Goal: Transaction & Acquisition: Purchase product/service

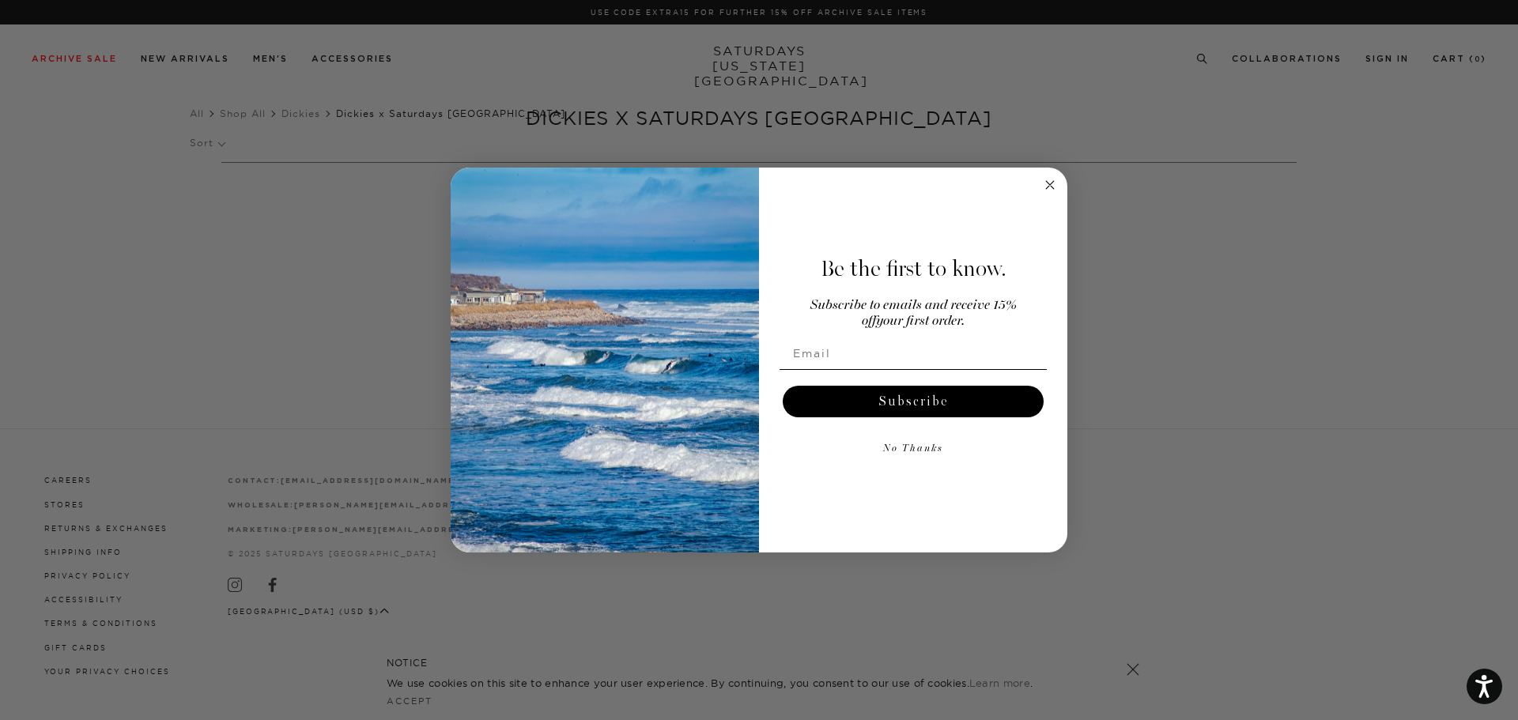
click at [1047, 182] on icon "Close dialog" at bounding box center [1050, 185] width 8 height 8
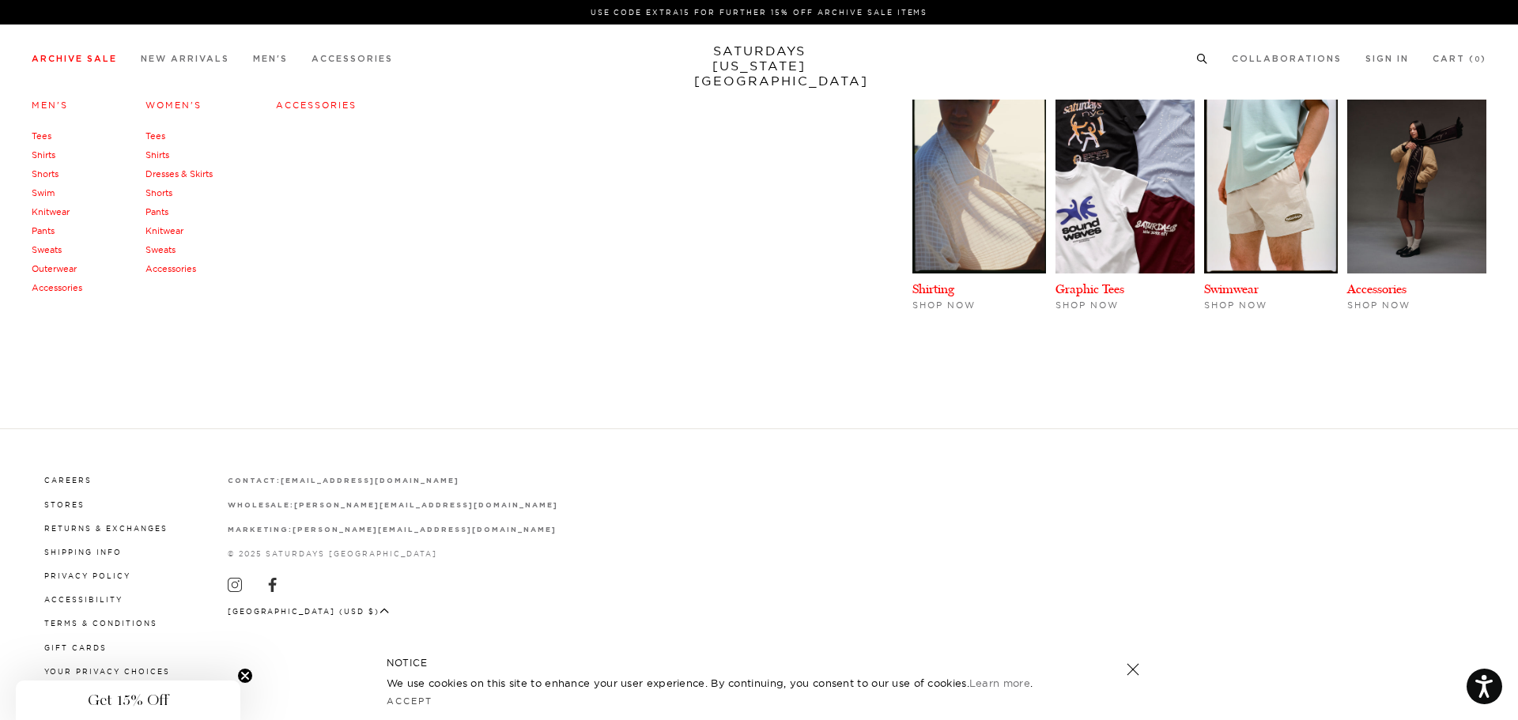
click at [154, 215] on link "Pants" at bounding box center [156, 211] width 23 height 11
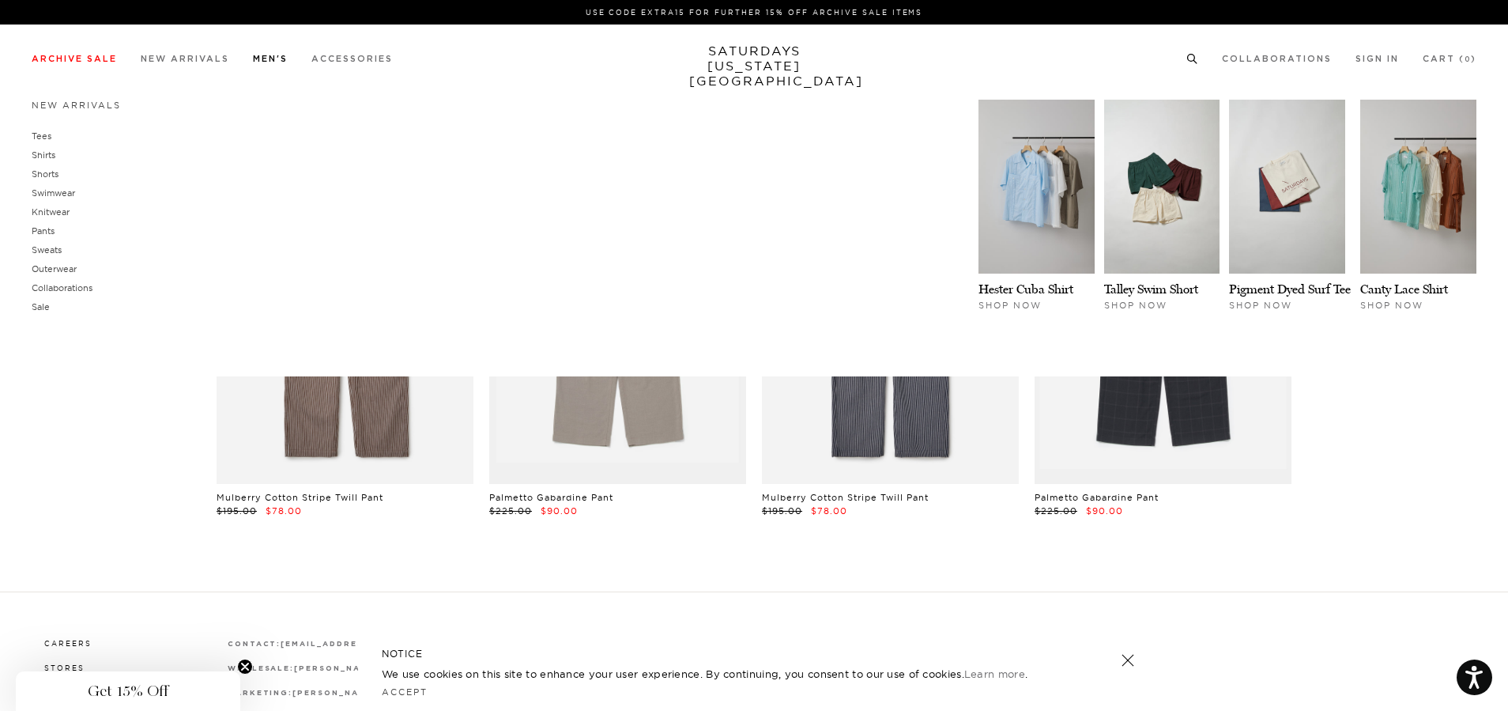
click at [269, 61] on link "Men's" at bounding box center [270, 59] width 35 height 9
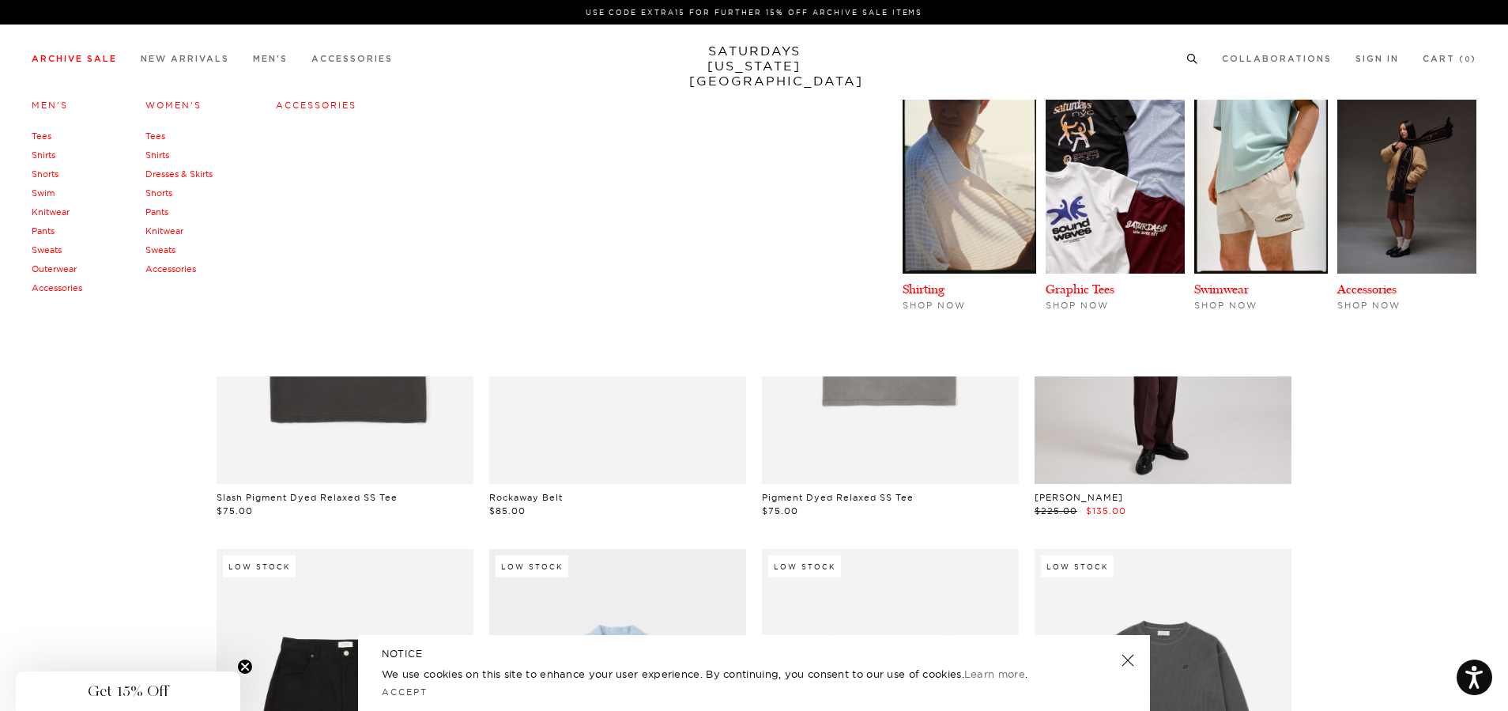
click at [160, 209] on link "Pants" at bounding box center [156, 211] width 23 height 11
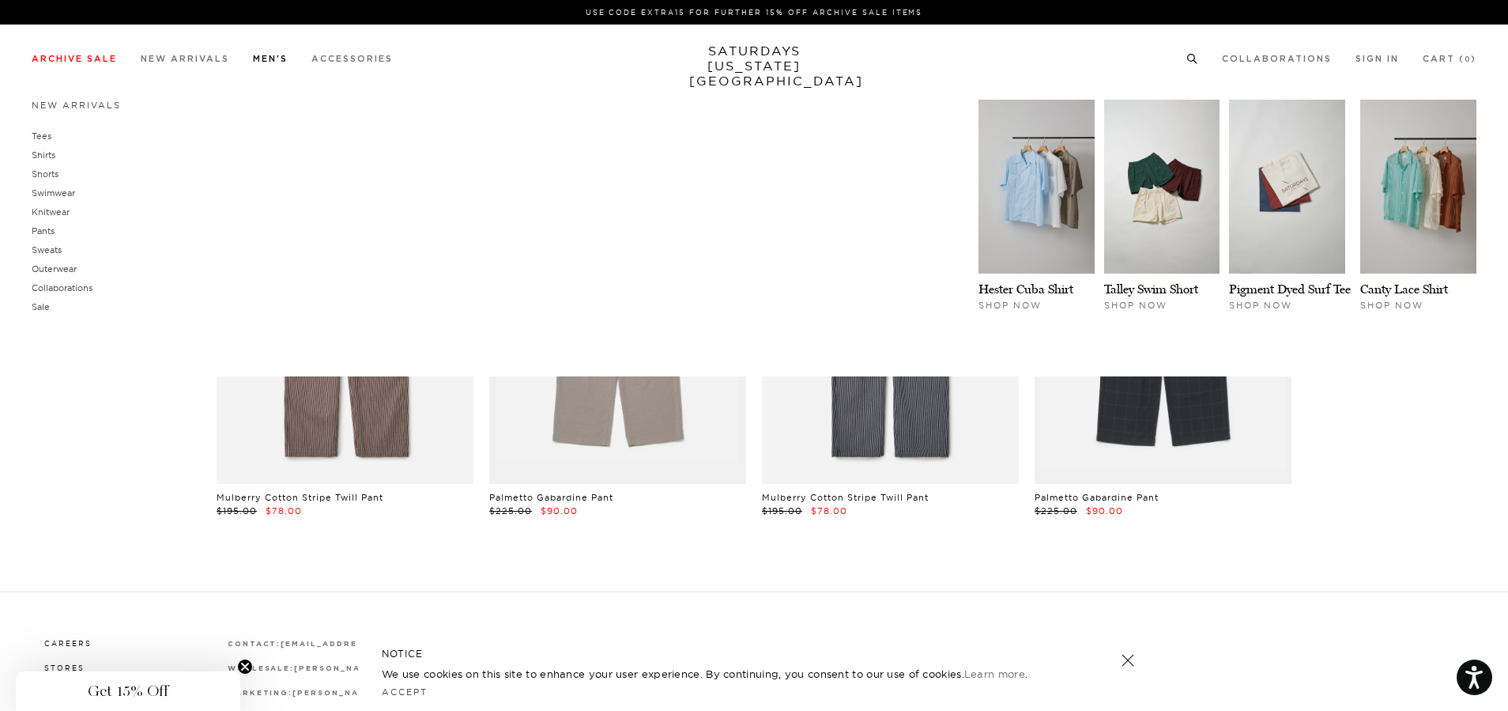
click at [274, 55] on link "Men's" at bounding box center [270, 59] width 35 height 9
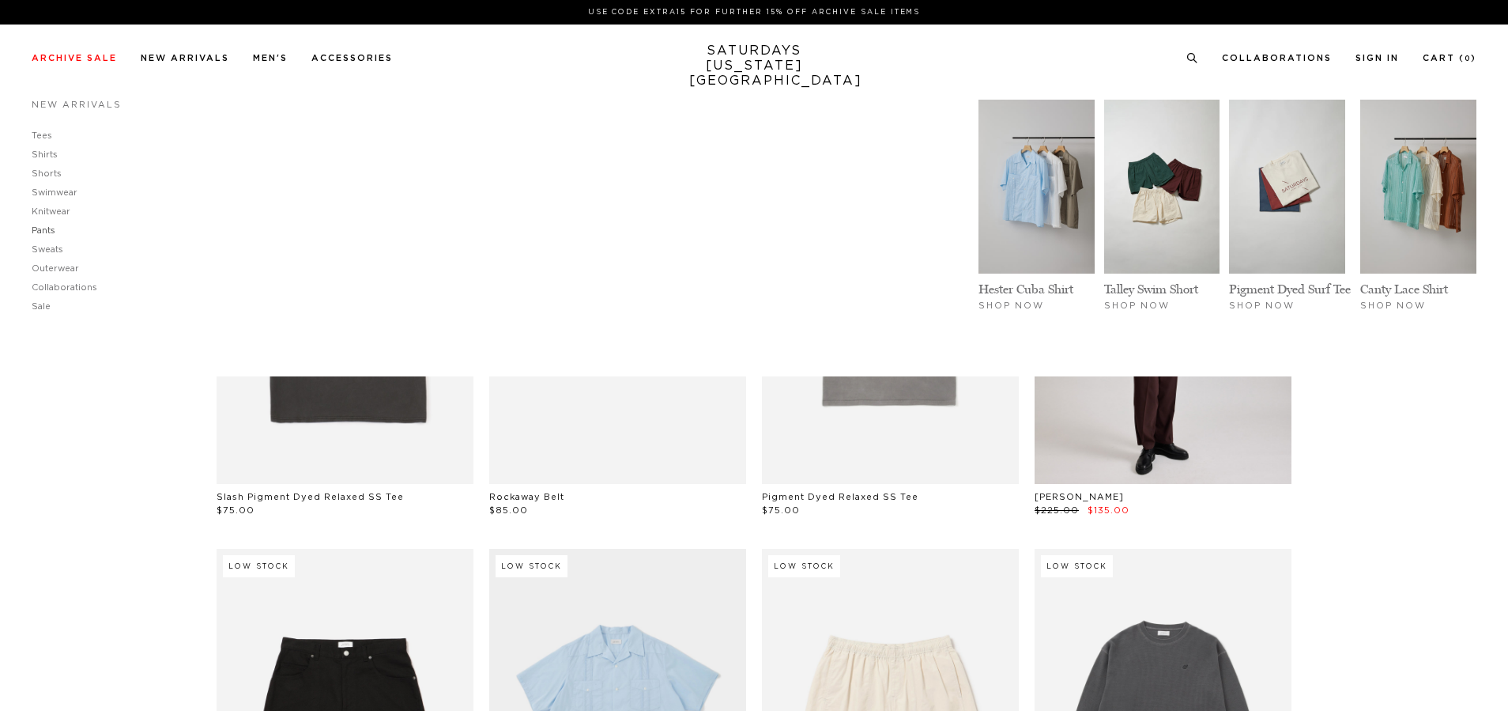
click at [46, 228] on link "Pants" at bounding box center [44, 230] width 24 height 9
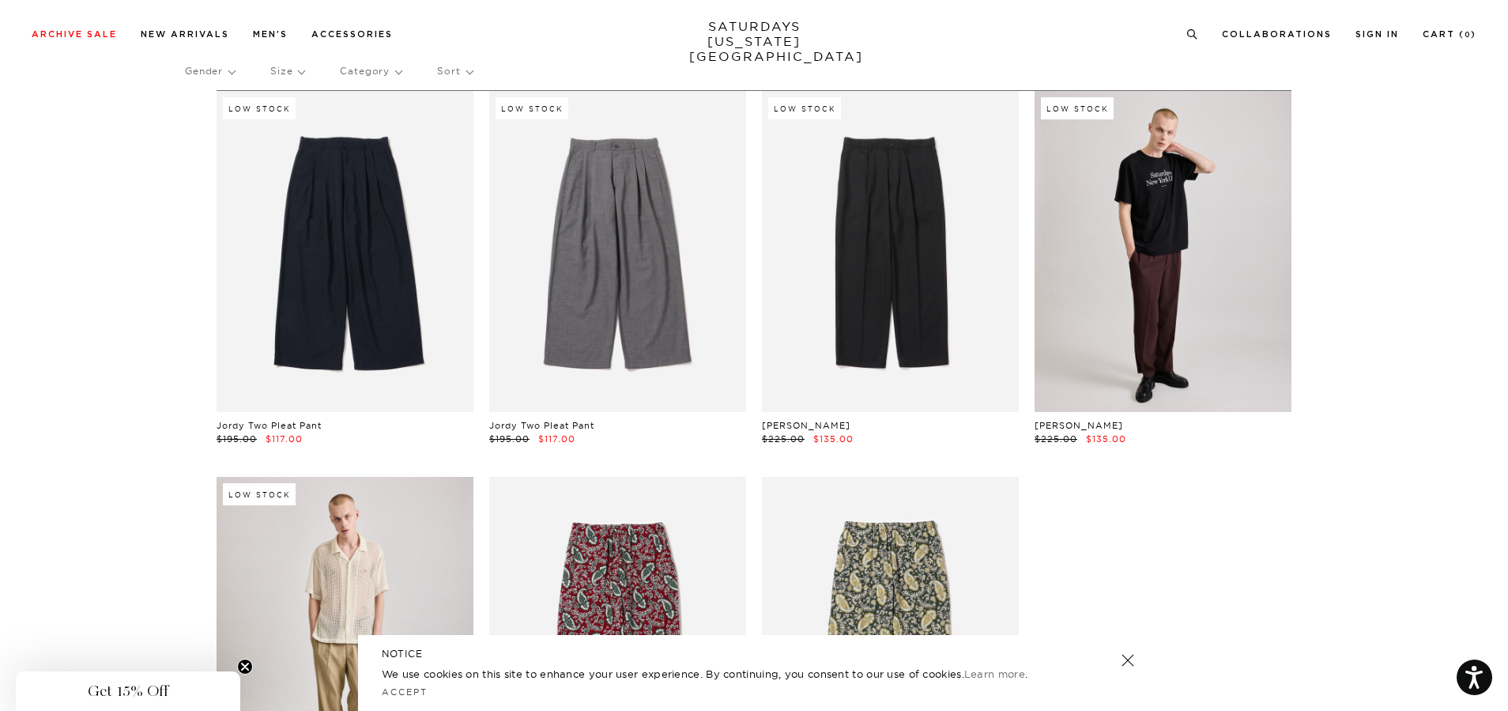
scroll to position [158, 0]
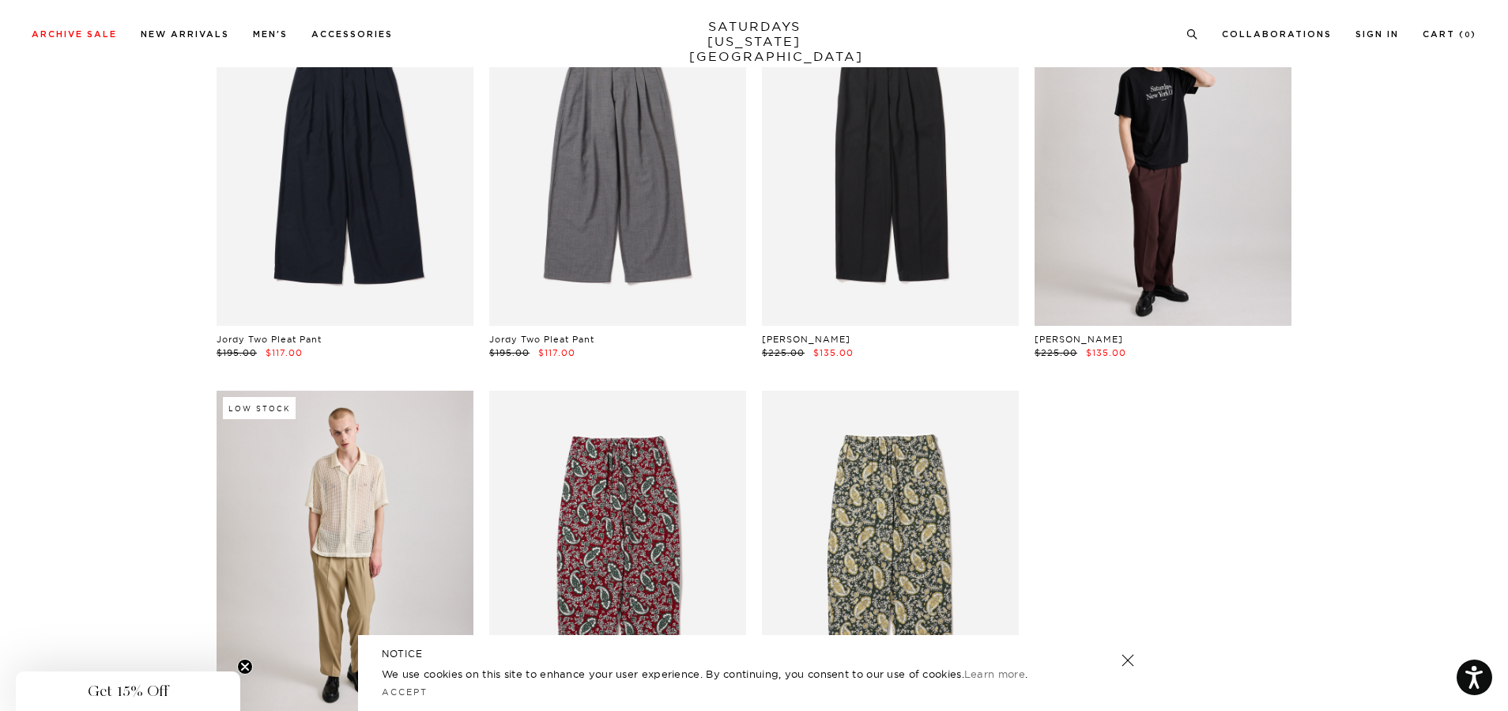
click at [328, 484] on link at bounding box center [345, 550] width 257 height 321
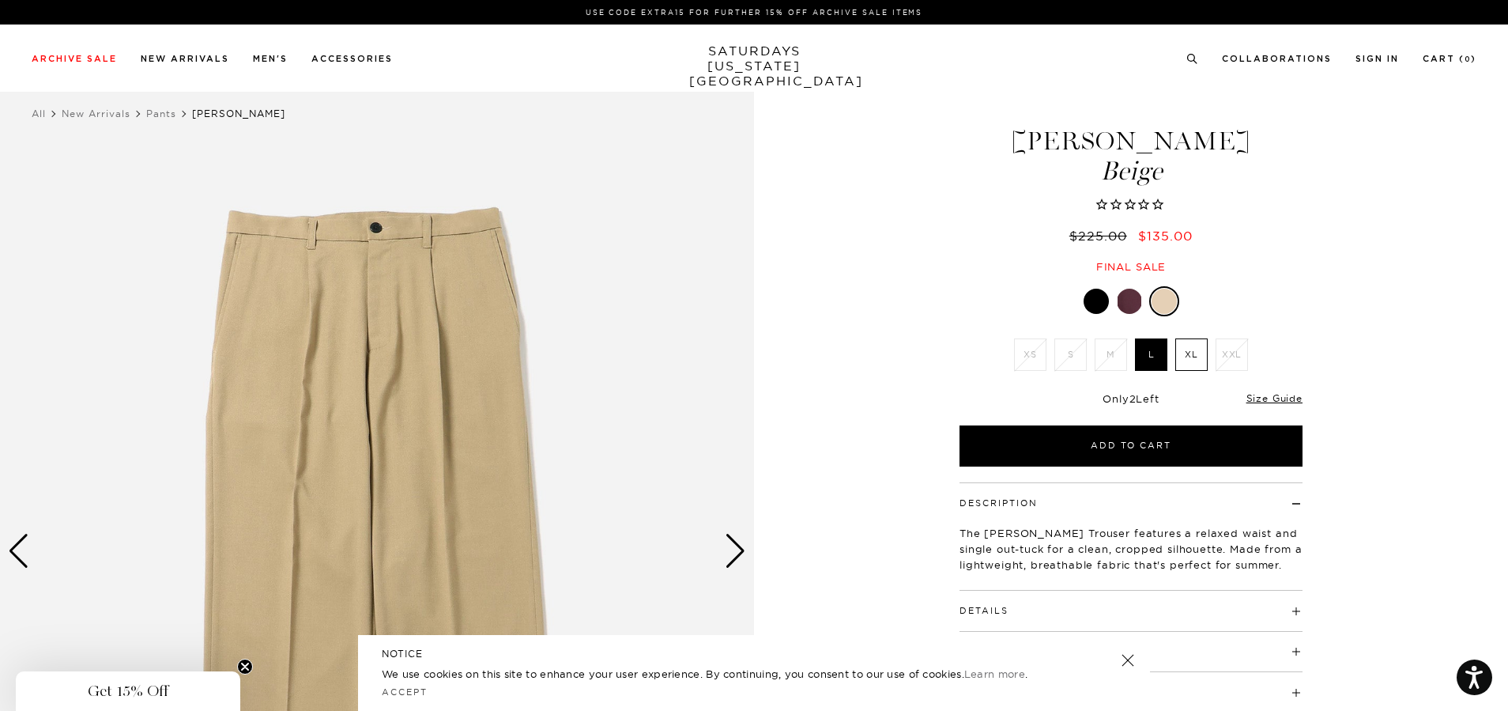
click at [1133, 301] on div at bounding box center [1129, 301] width 25 height 25
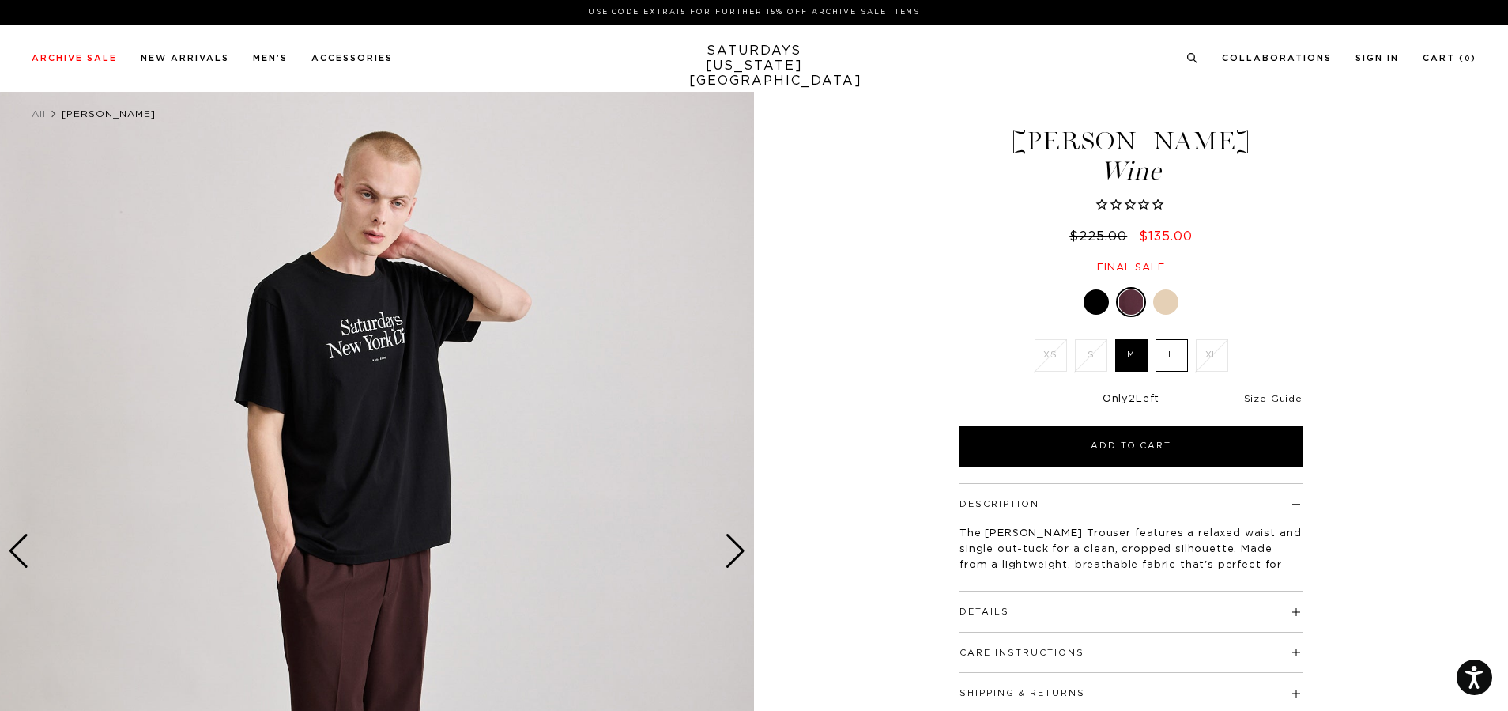
click at [1102, 287] on div at bounding box center [1131, 302] width 343 height 30
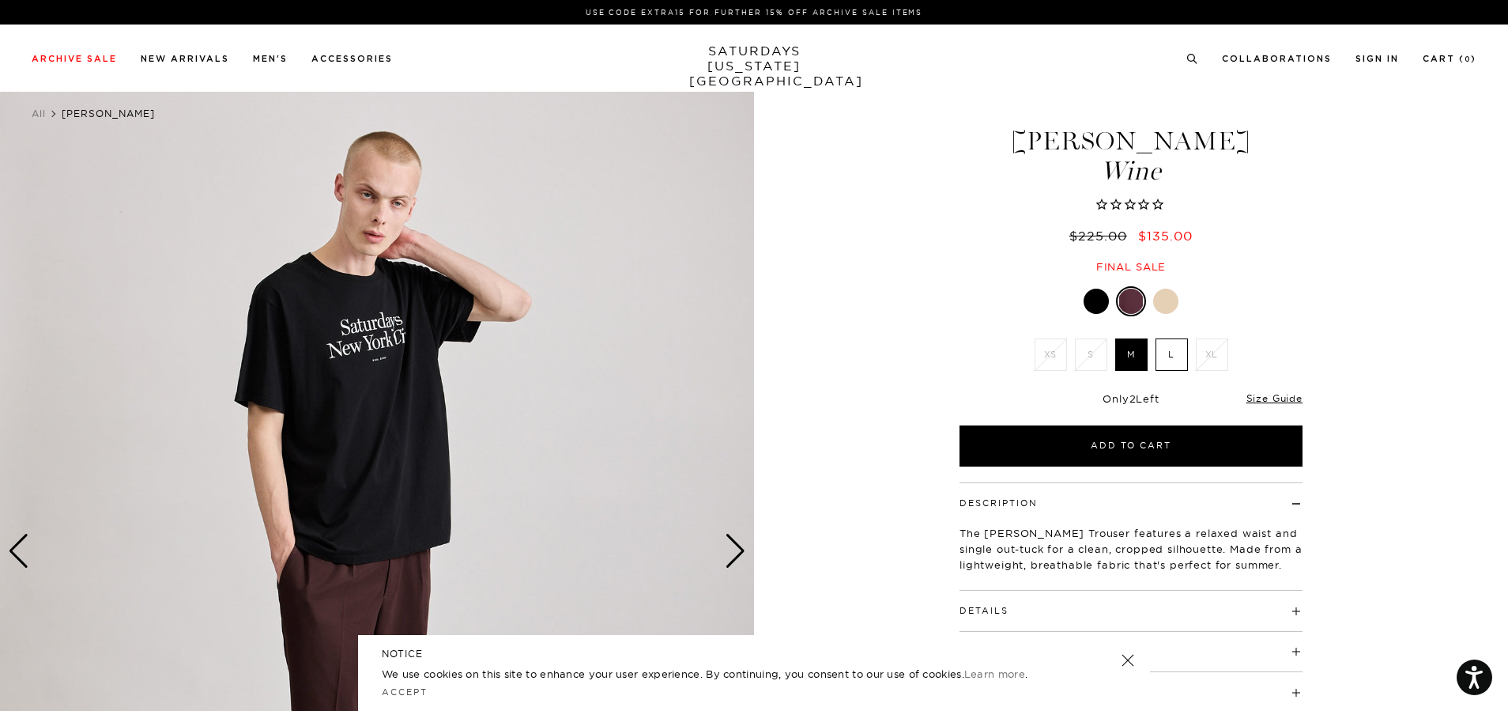
click at [1099, 292] on div at bounding box center [1096, 301] width 25 height 25
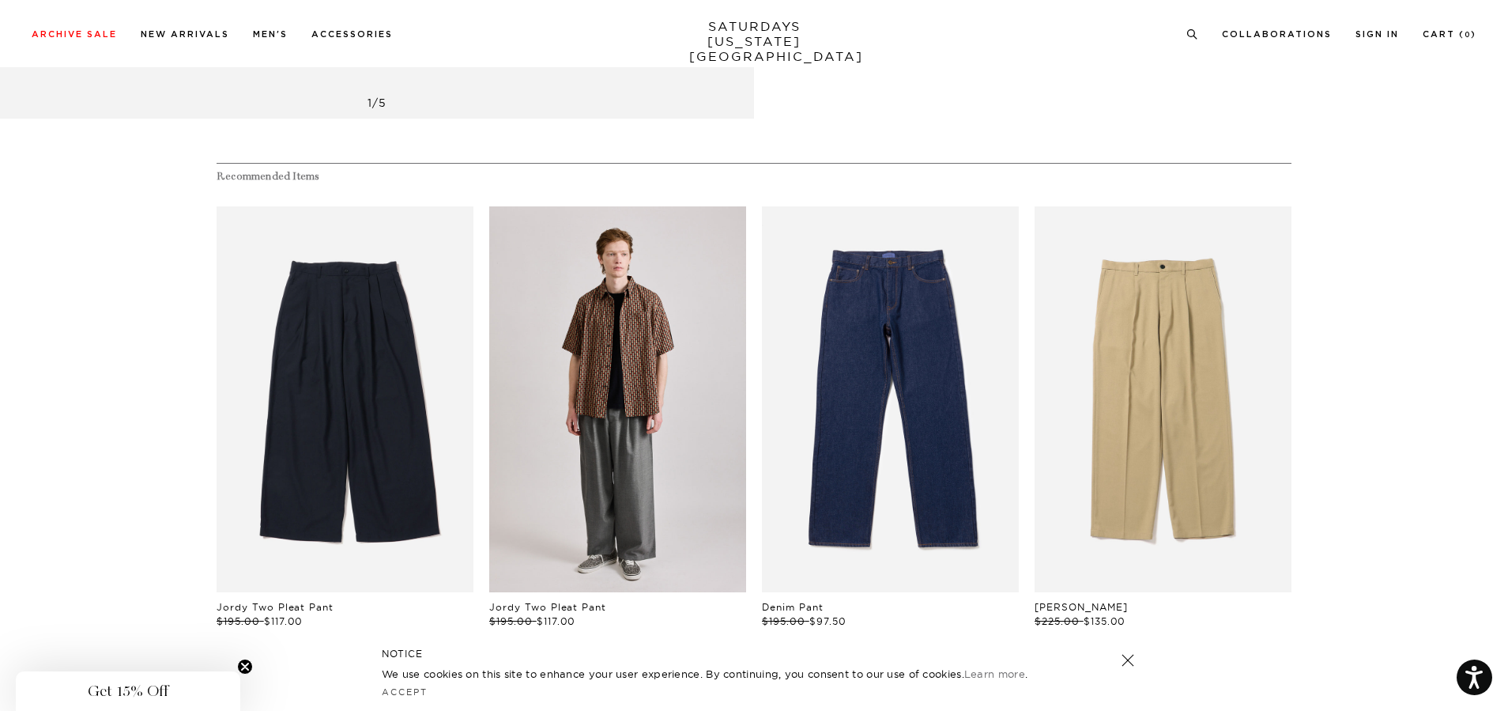
scroll to position [870, 0]
